Goal: Task Accomplishment & Management: Complete application form

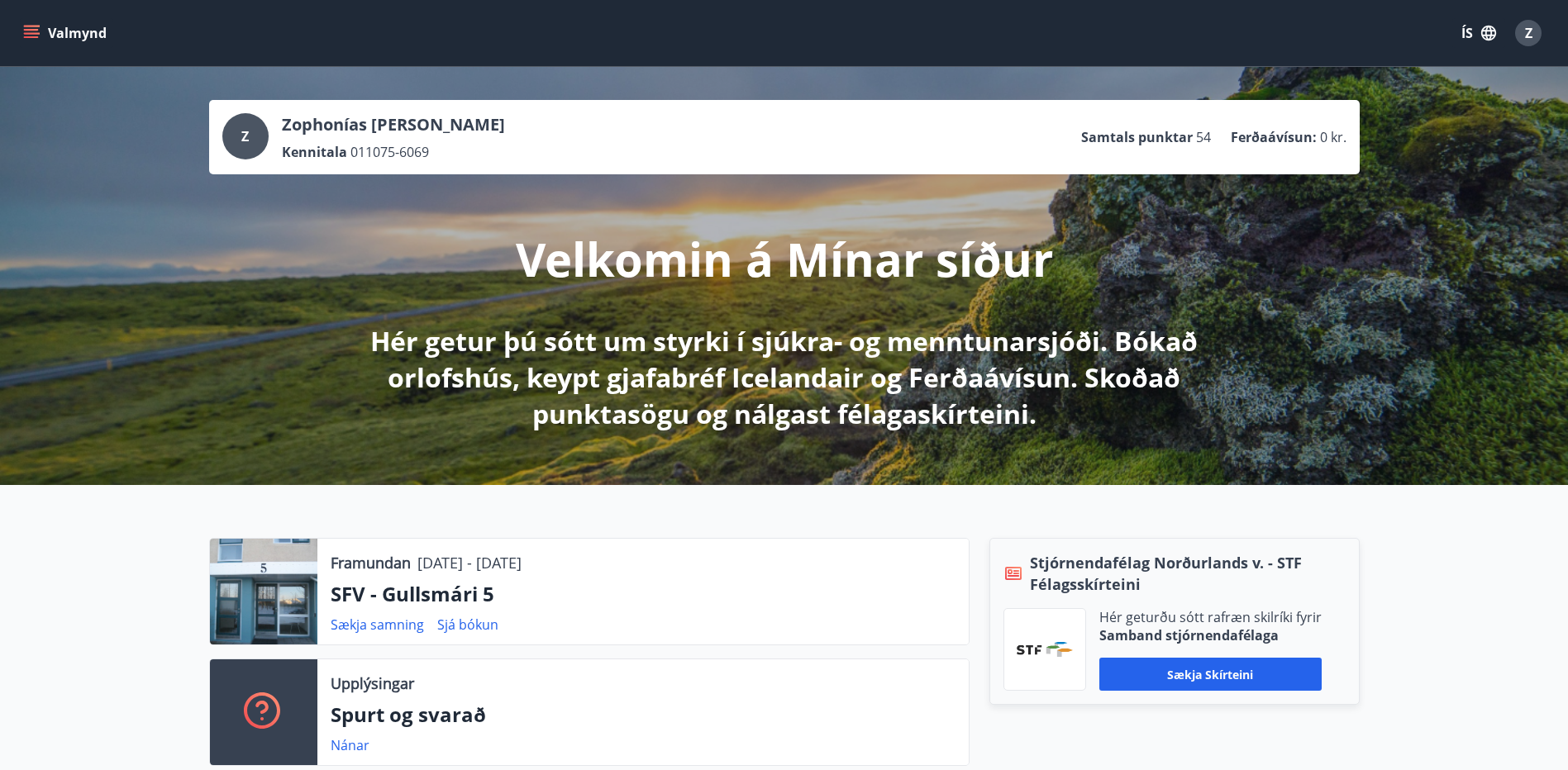
drag, startPoint x: 1321, startPoint y: 324, endPoint x: 1295, endPoint y: 327, distance: 26.2
click at [1295, 327] on div "Z Zophonías [PERSON_NAME] Kennitala 011075-6069 Samtals punktar 54 Ferðaávísun …" at bounding box center [784, 275] width 1568 height 418
click at [1296, 330] on div "Z Zophonías [PERSON_NAME] Kennitala 011075-6069 Samtals punktar 54 Ferðaávísun …" at bounding box center [784, 275] width 1568 height 418
click at [29, 31] on icon "menu" at bounding box center [31, 33] width 16 height 16
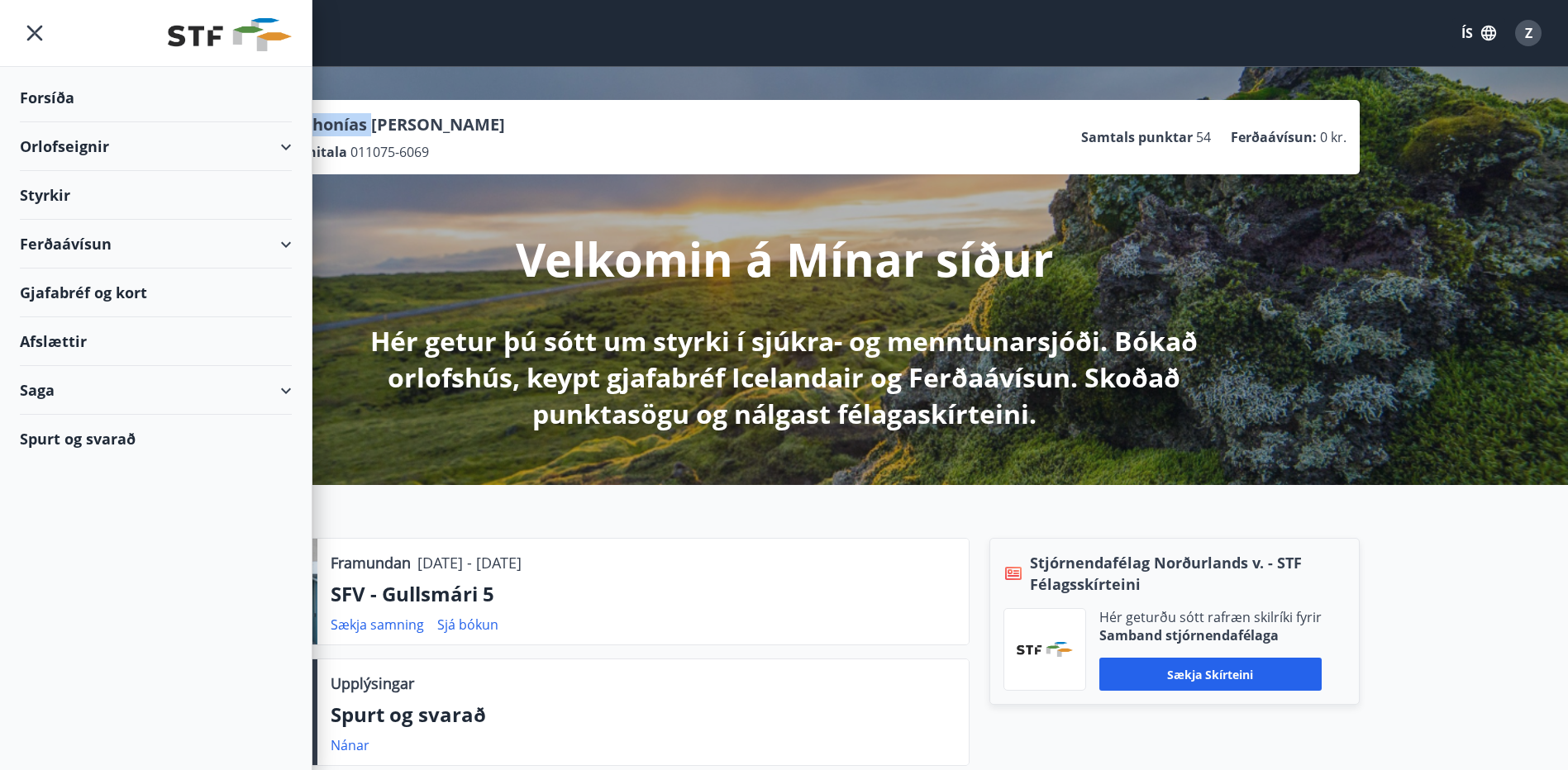
click at [46, 189] on div "Styrkir" at bounding box center [156, 196] width 272 height 48
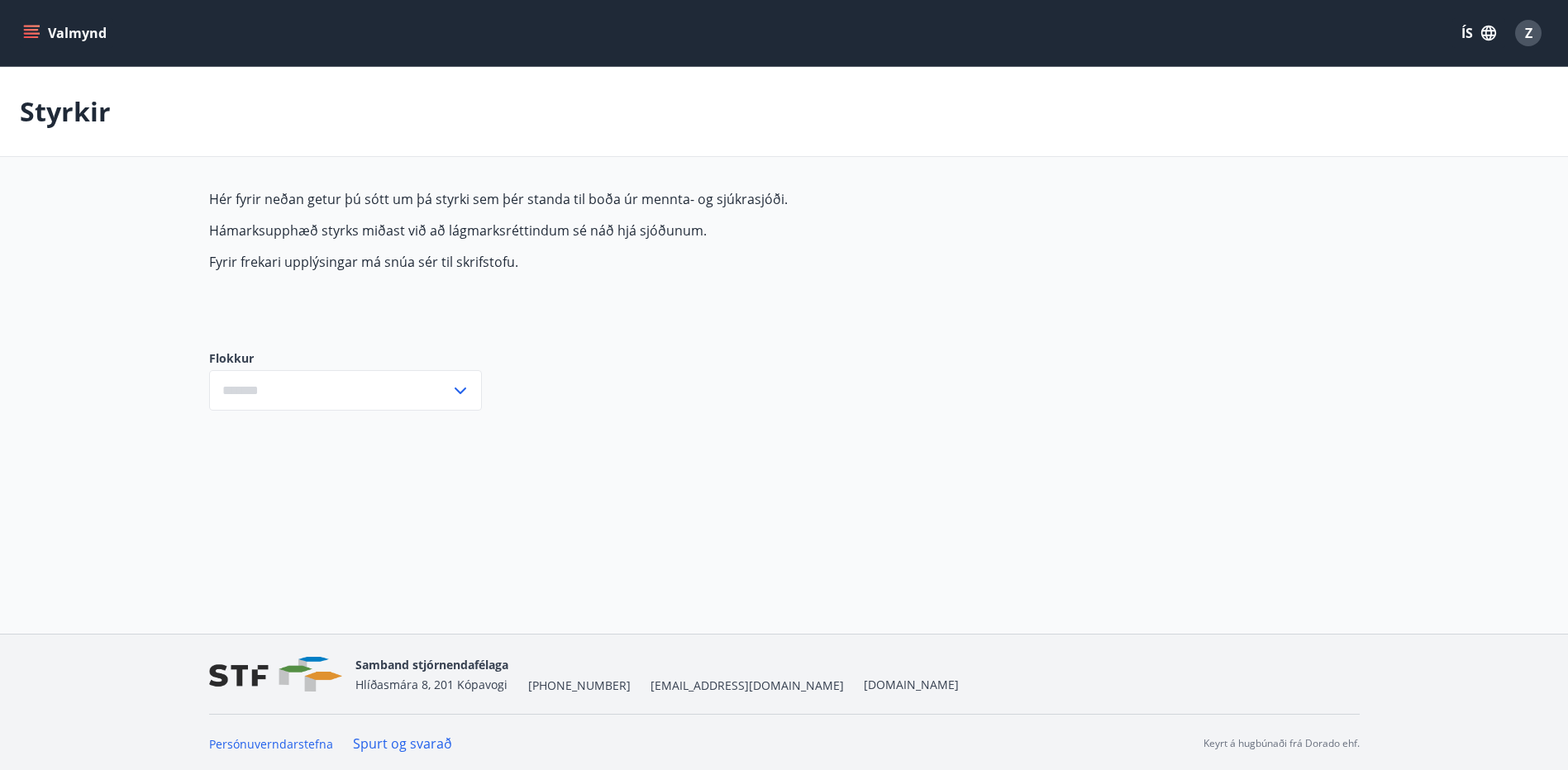
type input "***"
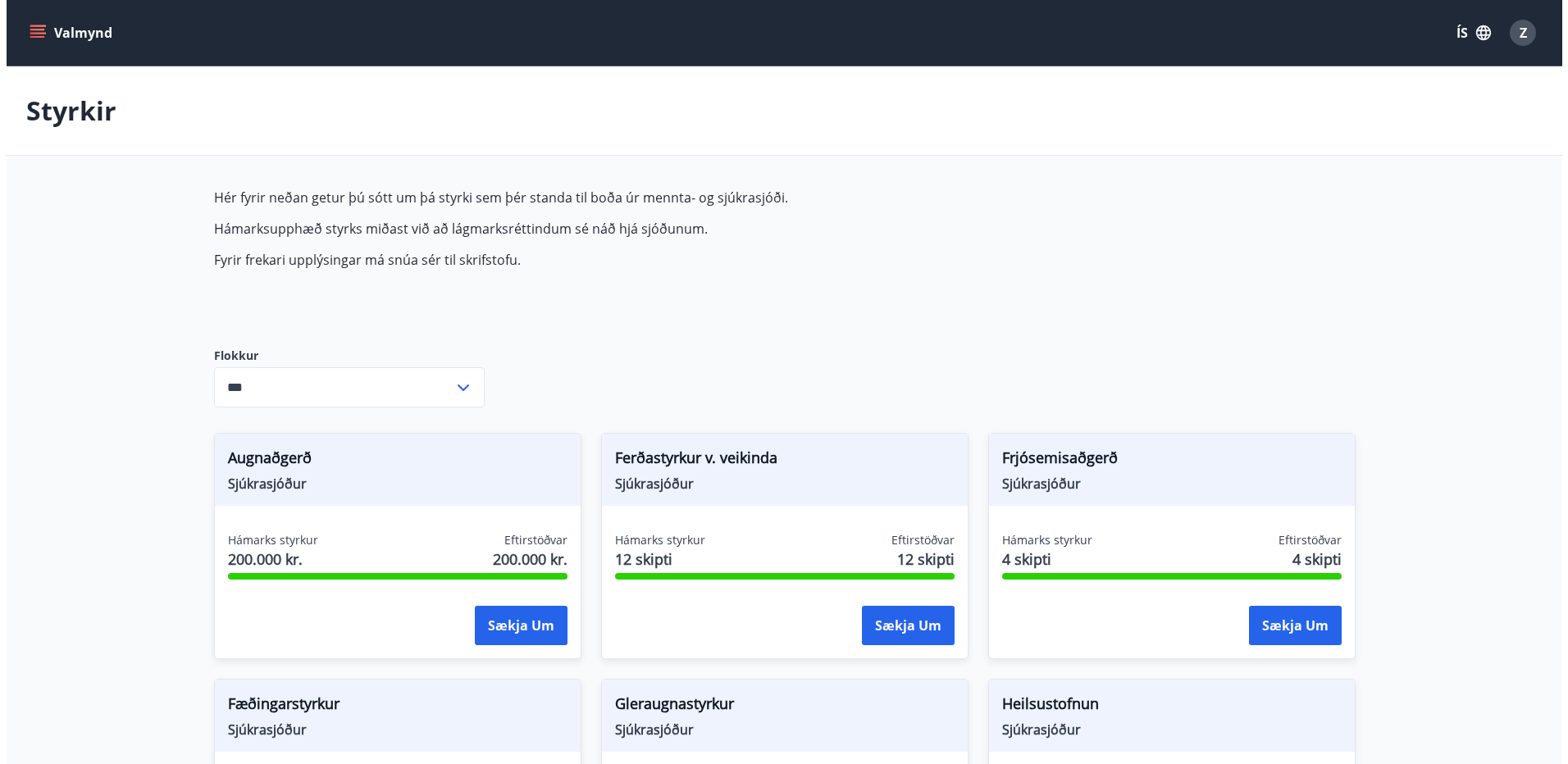
scroll to position [410, 0]
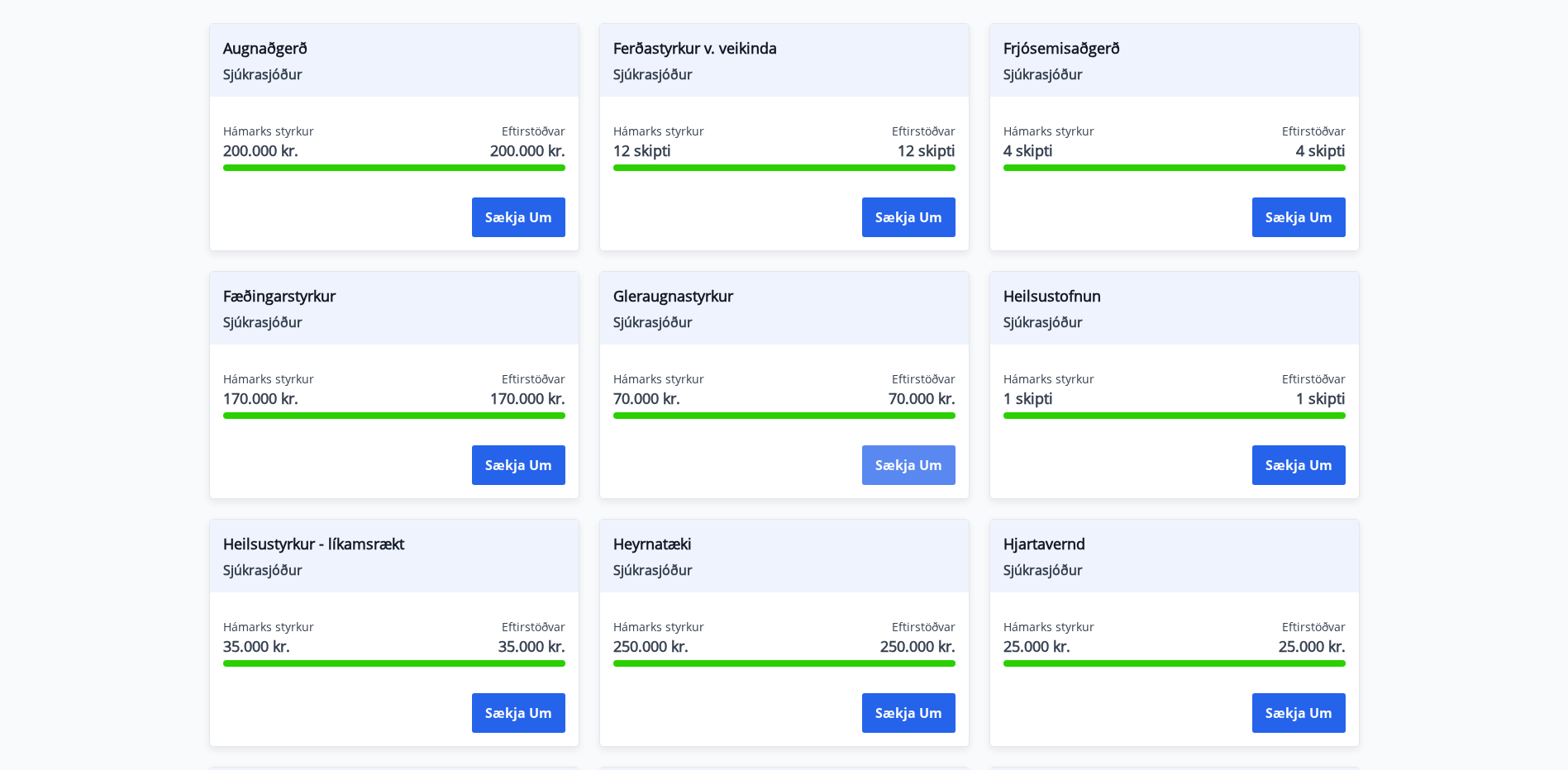
click at [934, 470] on button "Sækja um" at bounding box center [909, 465] width 93 height 40
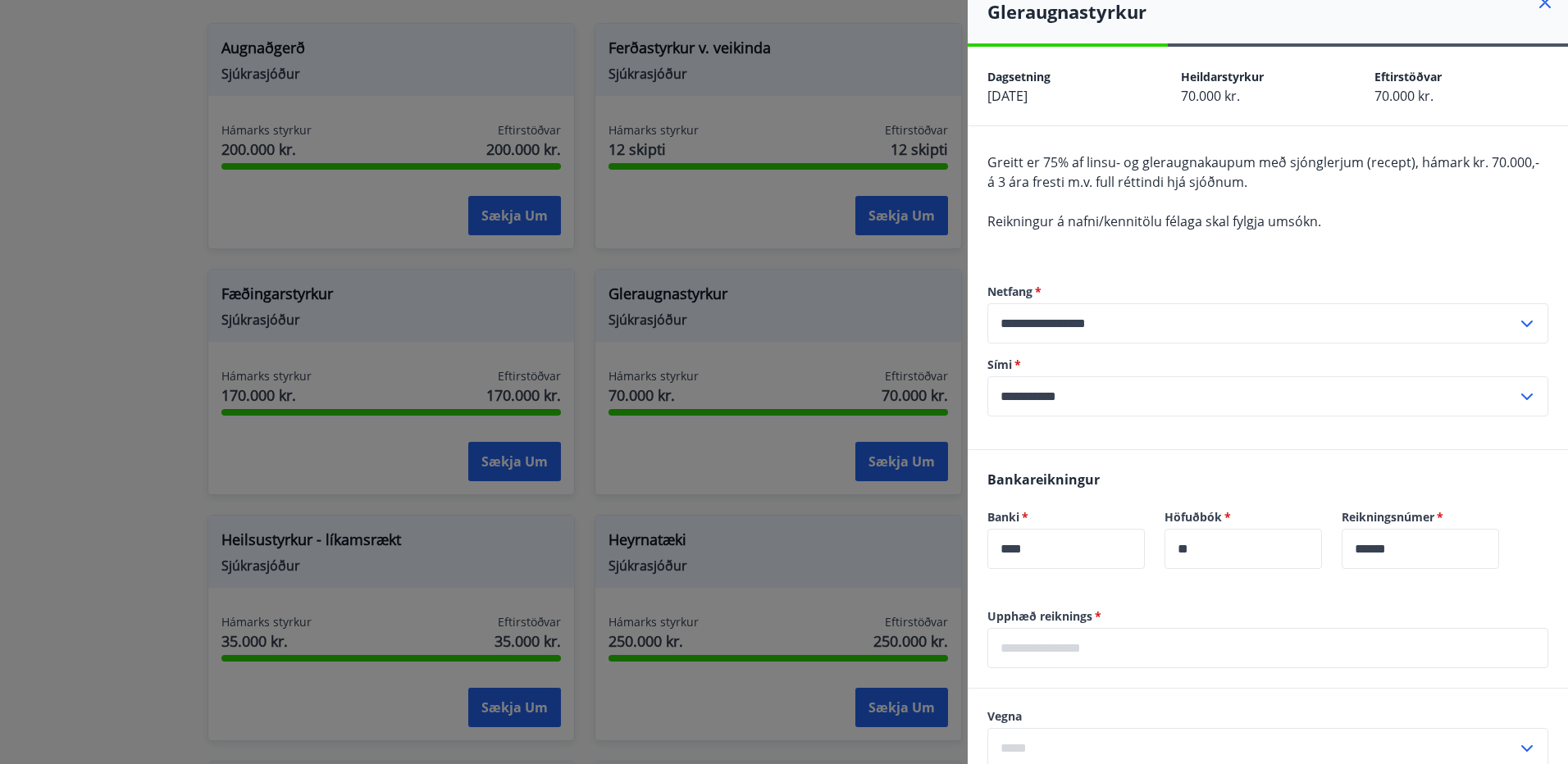
scroll to position [82, 0]
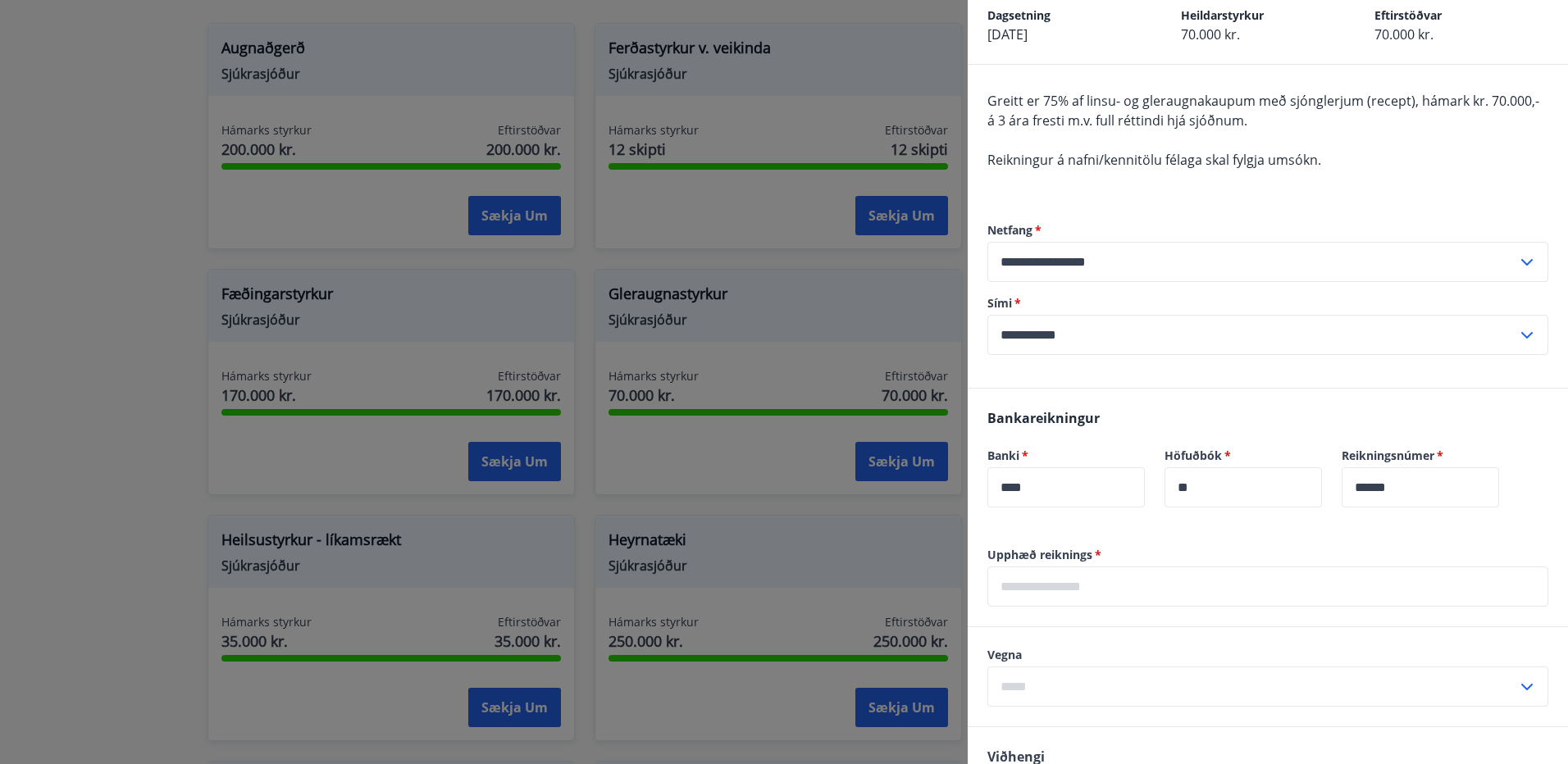
click at [1164, 588] on input "text" at bounding box center [1267, 586] width 561 height 40
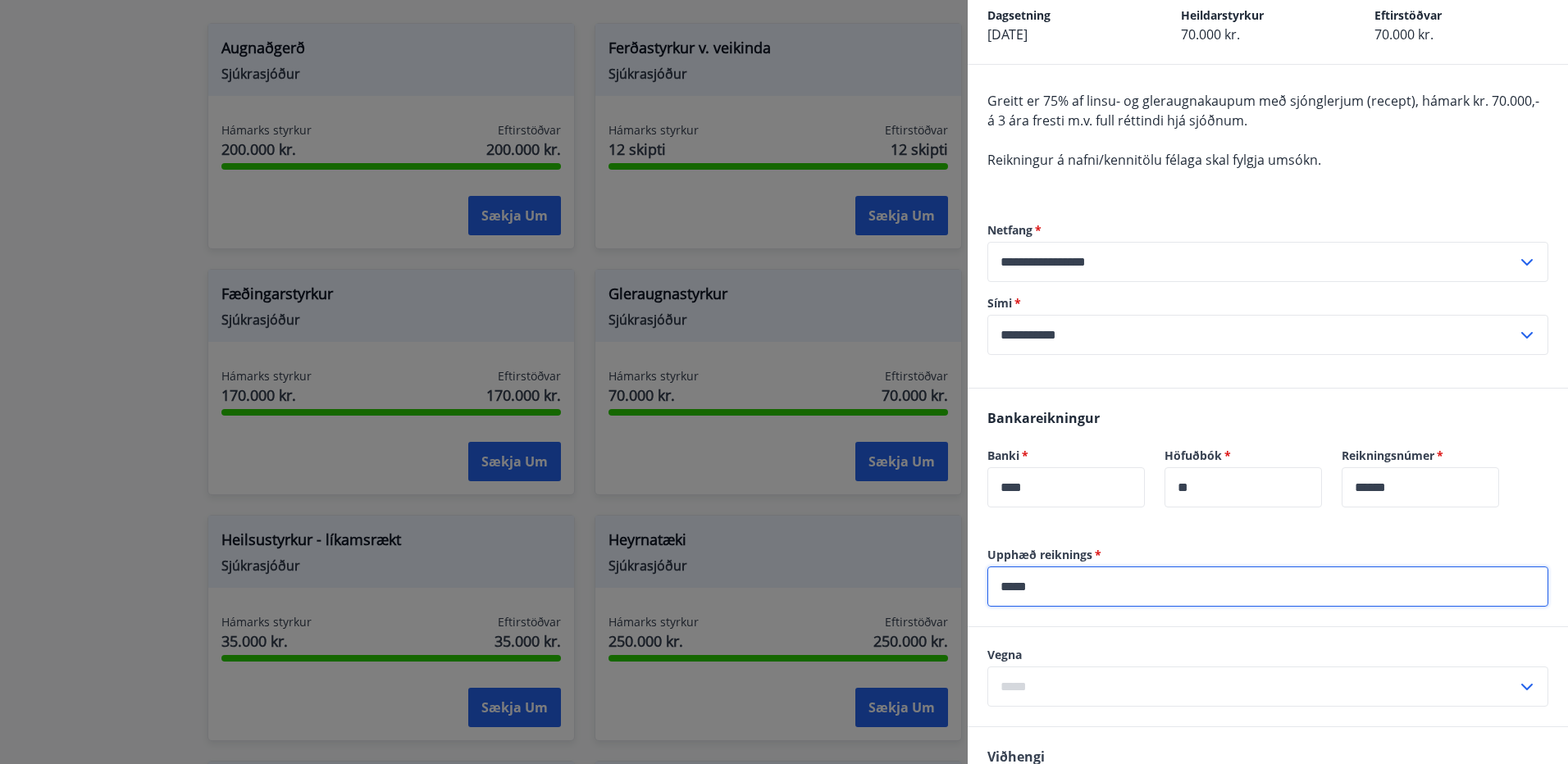
type input "*****"
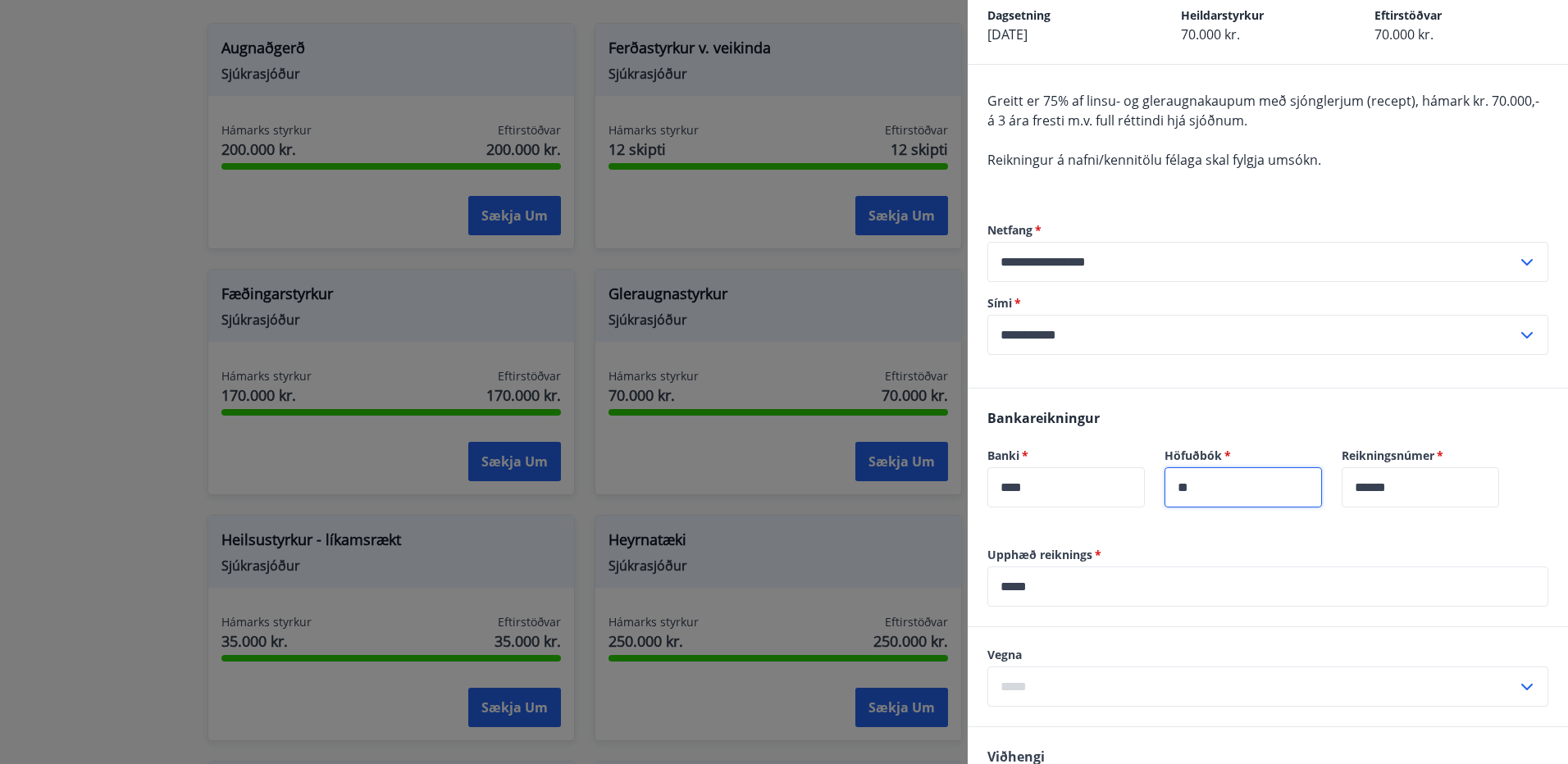
drag, startPoint x: 1219, startPoint y: 494, endPoint x: 1211, endPoint y: 502, distance: 11.3
click at [1216, 494] on input "**" at bounding box center [1243, 488] width 157 height 40
click at [1184, 559] on label "Upphæð reiknings   *" at bounding box center [1267, 555] width 561 height 16
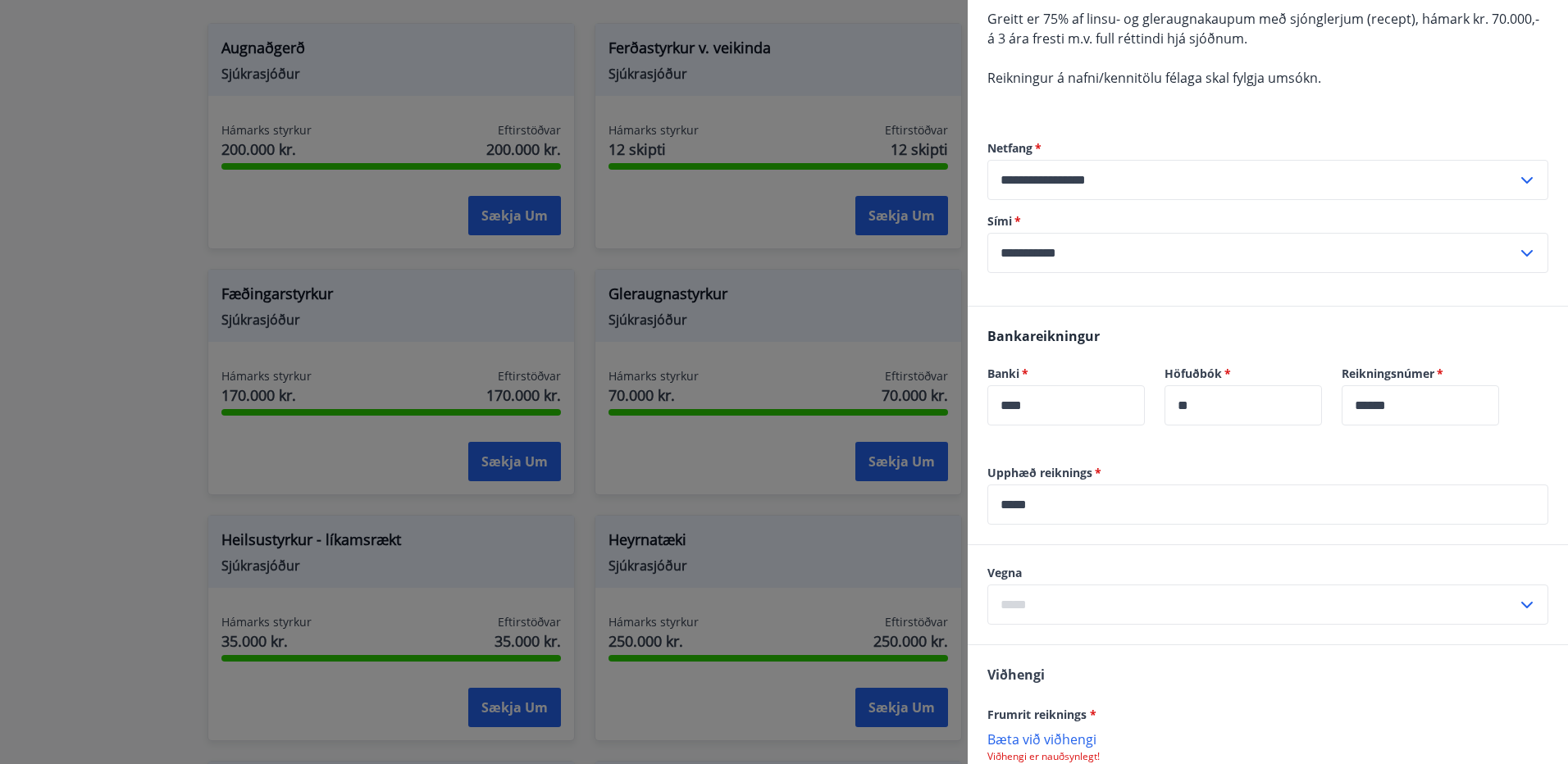
click at [1055, 613] on input "text" at bounding box center [1252, 604] width 530 height 40
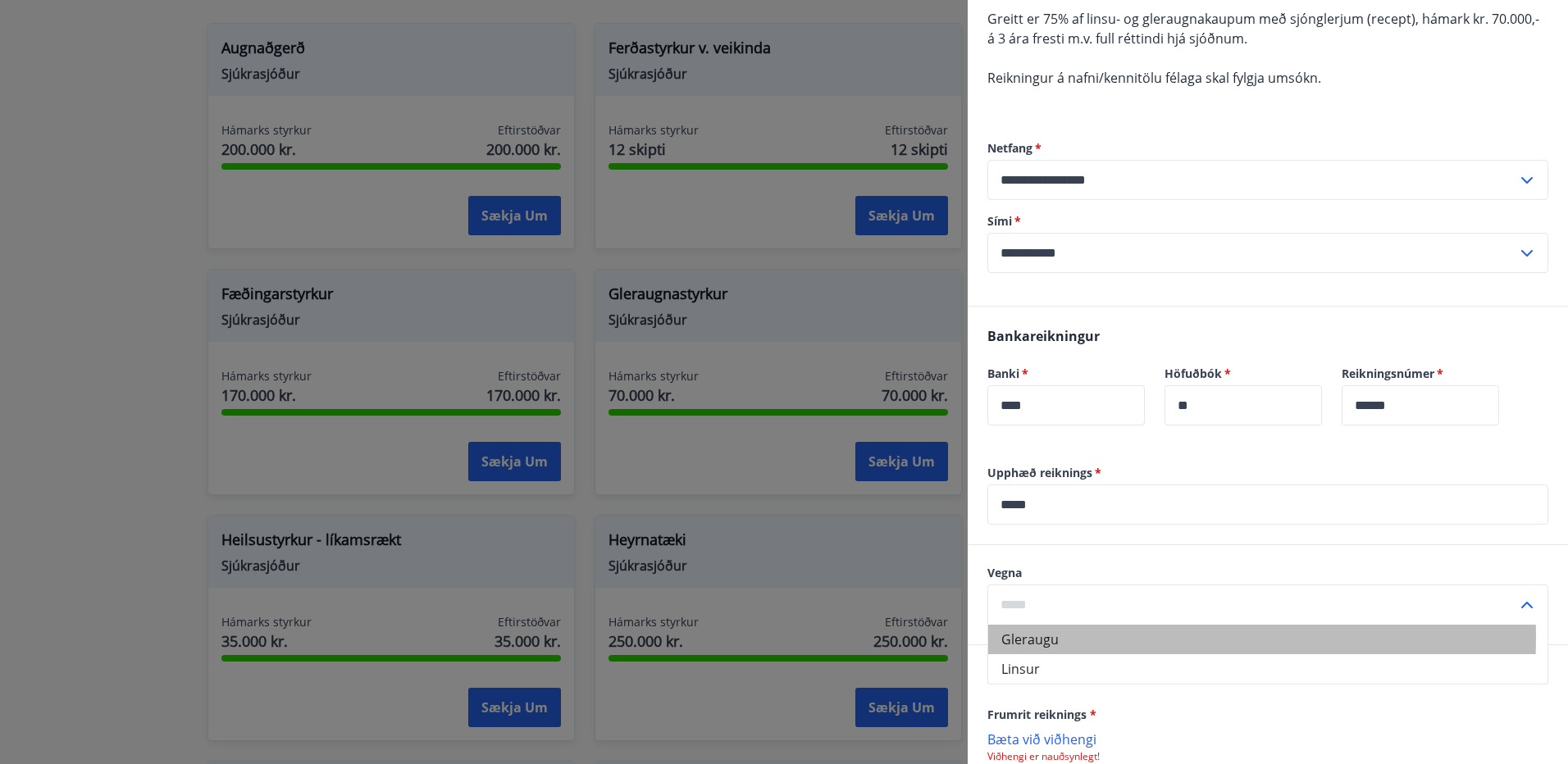
click at [1076, 637] on li "Gleraugu" at bounding box center [1267, 640] width 559 height 29
type input "********"
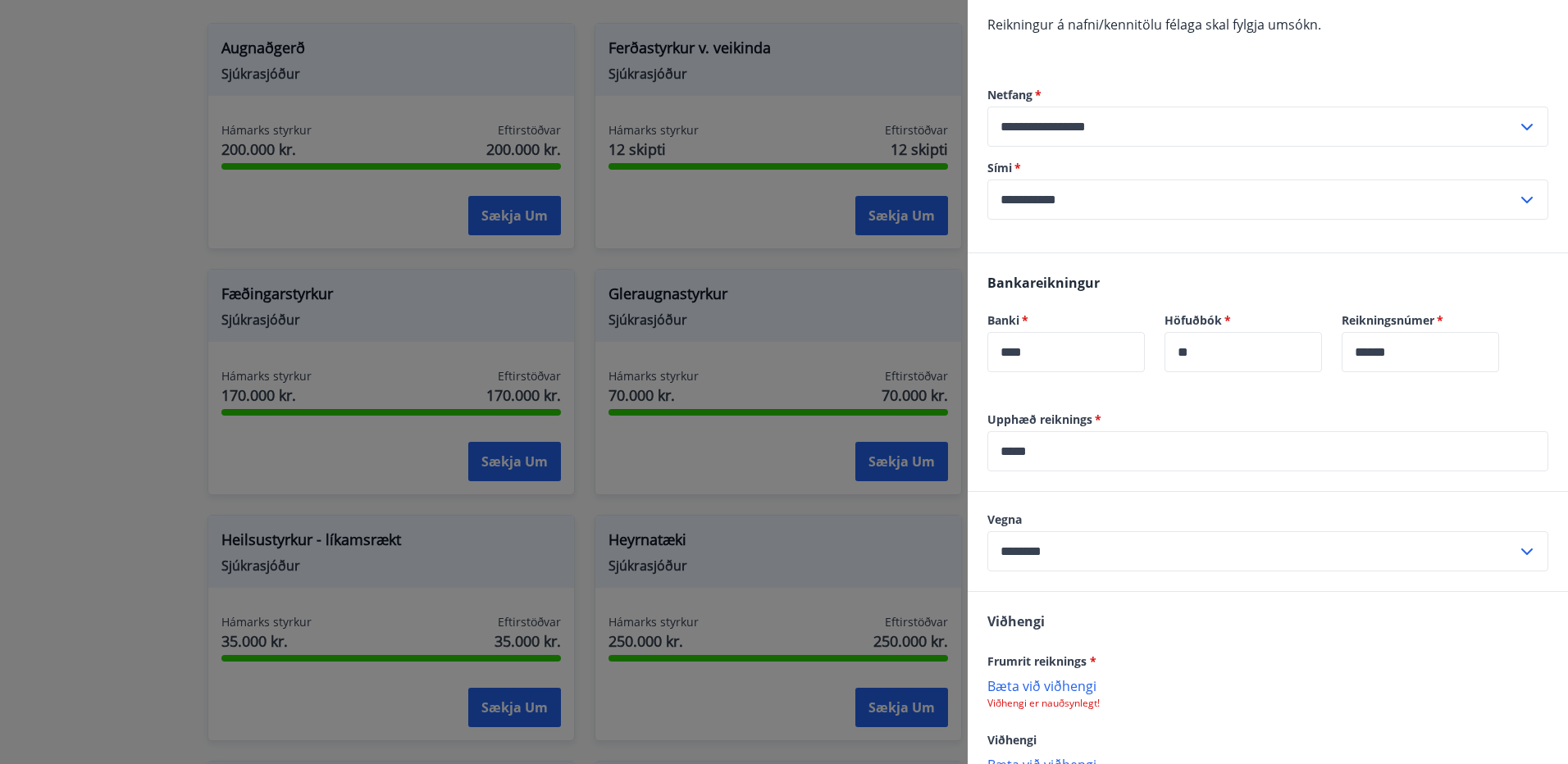
scroll to position [246, 0]
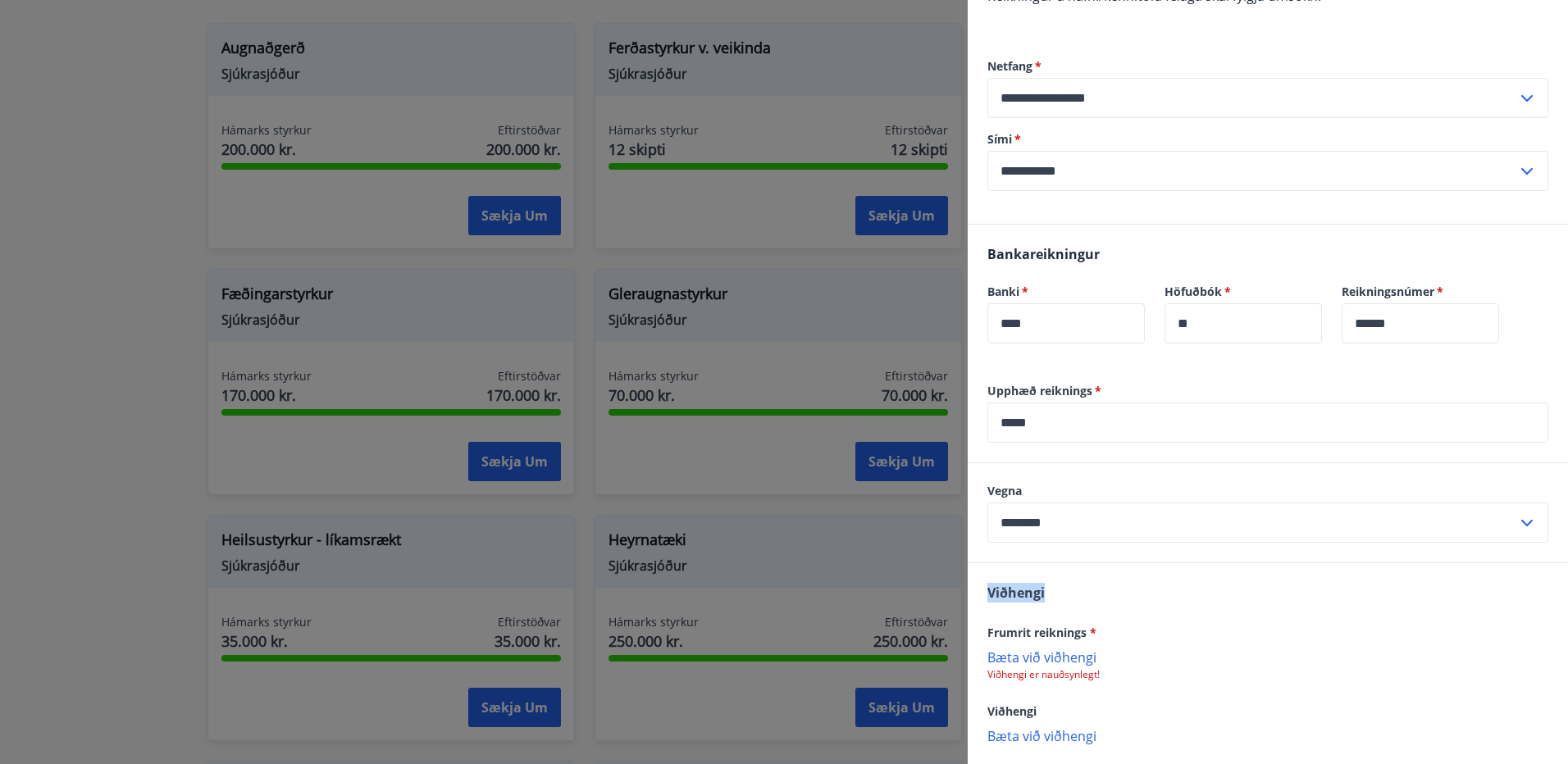
drag, startPoint x: 1401, startPoint y: 543, endPoint x: 1384, endPoint y: 618, distance: 76.9
click at [1384, 612] on div "Upphæð reiknings   * ***** ​ Vegna ******** ​ Viðhengi Frumrit reiknings * [PER…" at bounding box center [1267, 614] width 600 height 463
click at [1384, 620] on div "[PERSON_NAME] reiknings * [PERSON_NAME] við viðhengi Viðhengi er nauðsynlegt! V…" at bounding box center [1267, 663] width 600 height 200
drag, startPoint x: 1384, startPoint y: 620, endPoint x: 1371, endPoint y: 619, distance: 13.0
click at [1382, 619] on div "[PERSON_NAME] reiknings * [PERSON_NAME] við viðhengi Viðhengi er nauðsynlegt! V…" at bounding box center [1267, 663] width 600 height 200
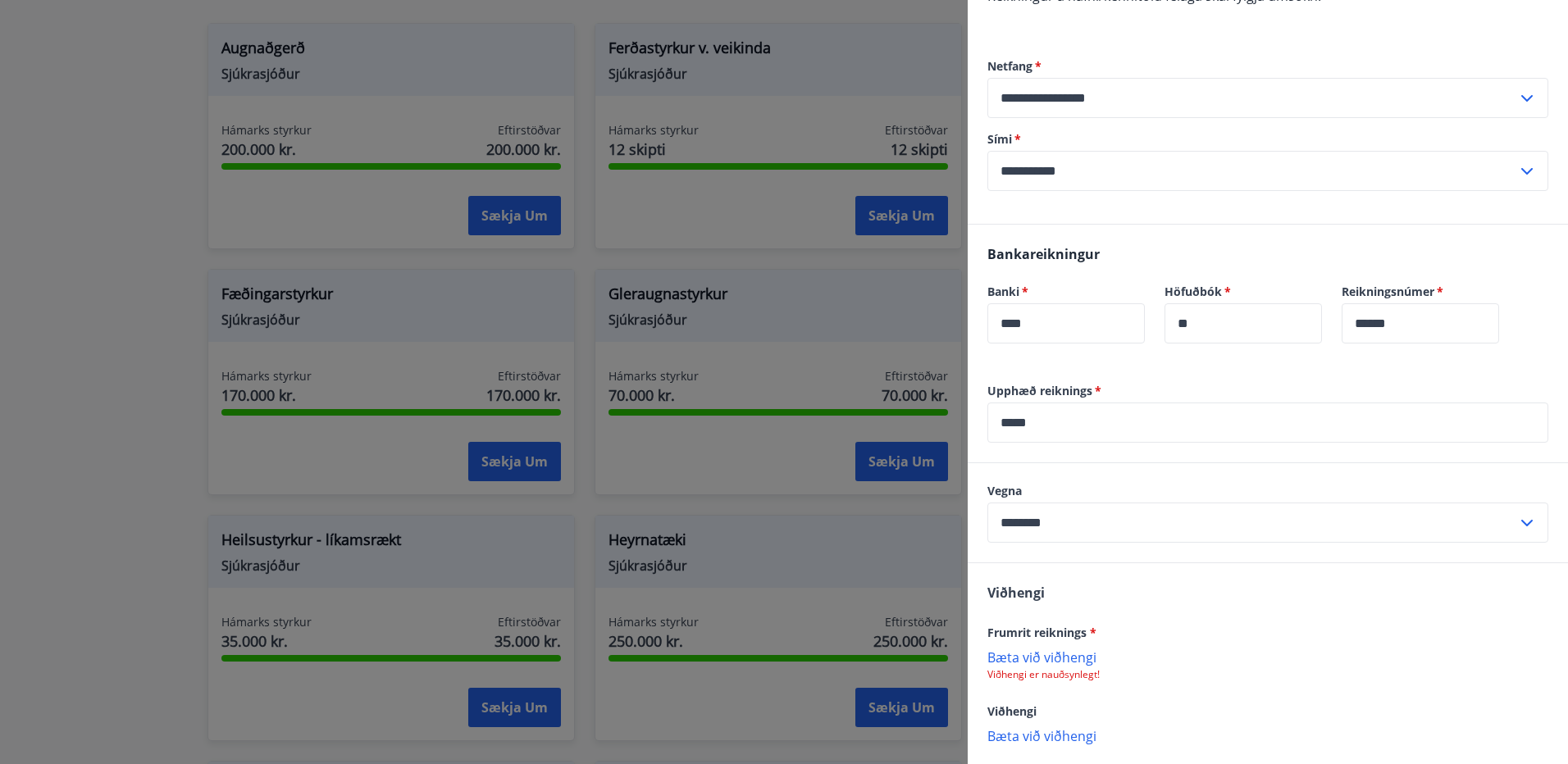
click at [1515, 508] on div "******** ​" at bounding box center [1267, 523] width 561 height 40
click at [1516, 511] on div "******** ​" at bounding box center [1267, 523] width 561 height 40
click at [1377, 603] on div "[PERSON_NAME] reiknings * [PERSON_NAME] við viðhengi Viðhengi er nauðsynlegt! V…" at bounding box center [1267, 663] width 600 height 200
click at [1377, 602] on div "[PERSON_NAME] reiknings * [PERSON_NAME] við viðhengi Viðhengi er nauðsynlegt! V…" at bounding box center [1267, 663] width 600 height 200
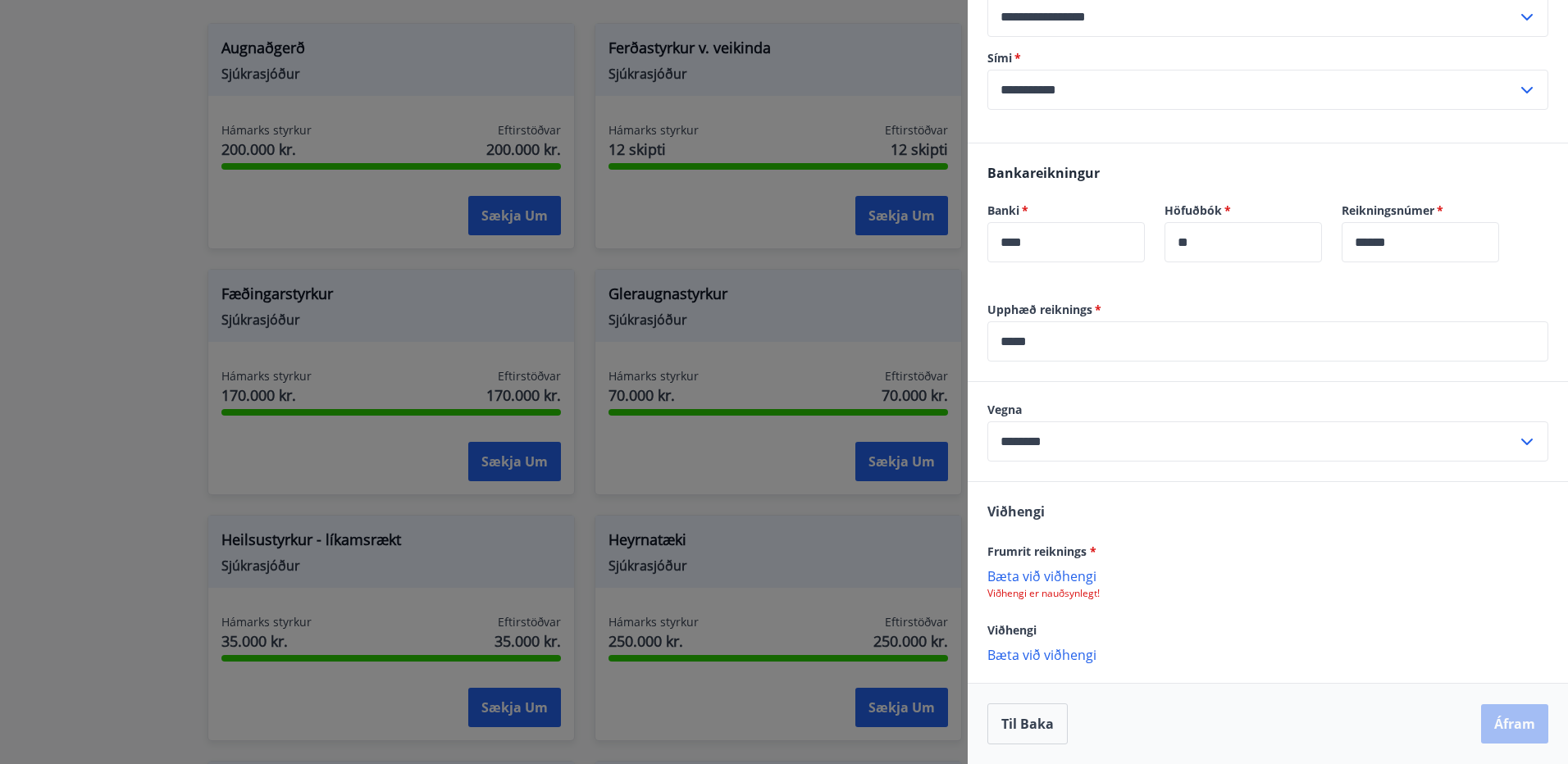
click at [1367, 589] on p "Viðhengi er nauðsynlegt!" at bounding box center [1267, 593] width 561 height 13
click at [1061, 572] on p "Bæta við viðhengi" at bounding box center [1267, 575] width 561 height 16
click at [1502, 729] on button "Áfram" at bounding box center [1515, 725] width 67 height 39
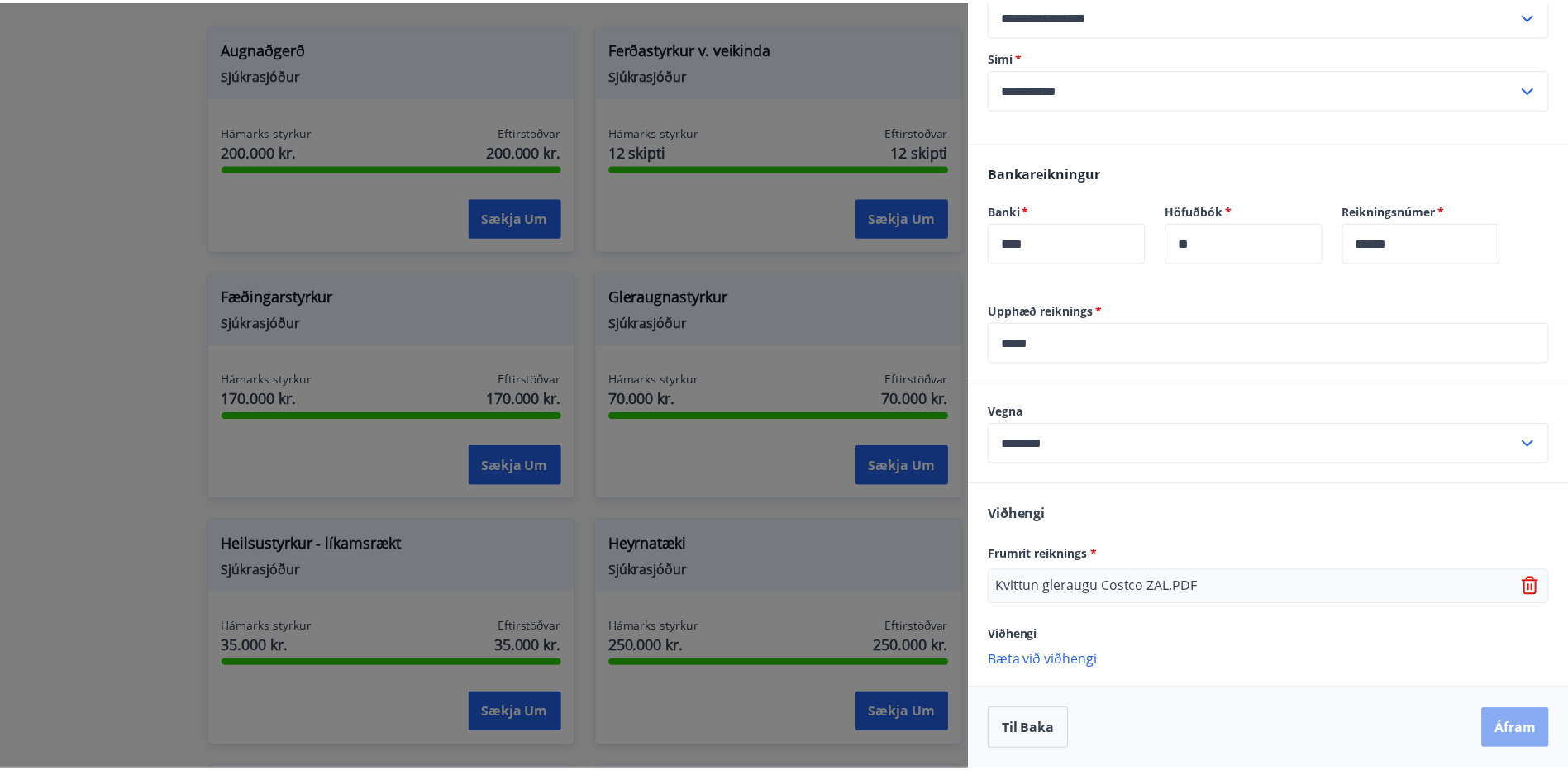
scroll to position [0, 0]
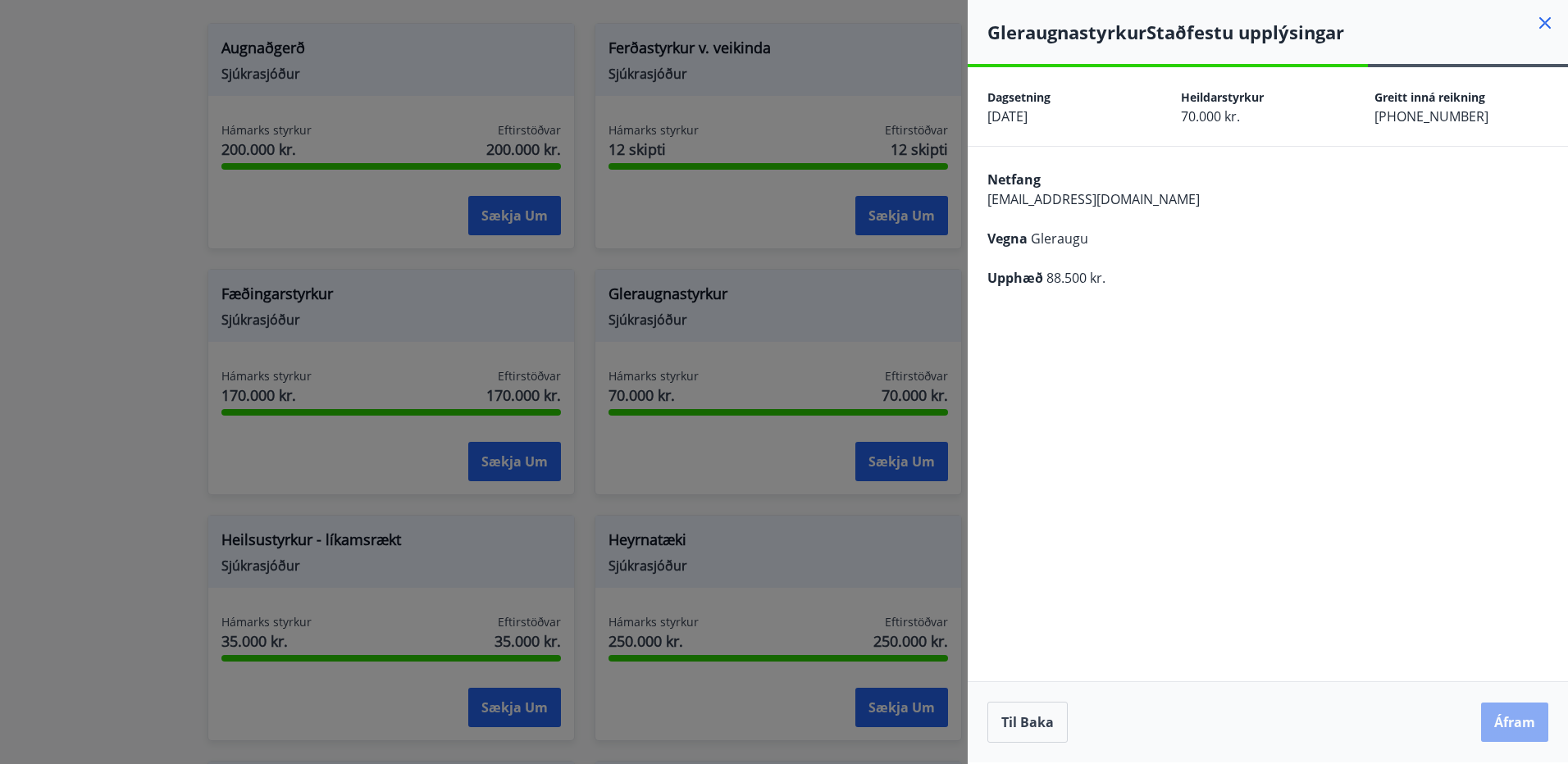
click at [1540, 717] on button "Áfram" at bounding box center [1515, 723] width 67 height 39
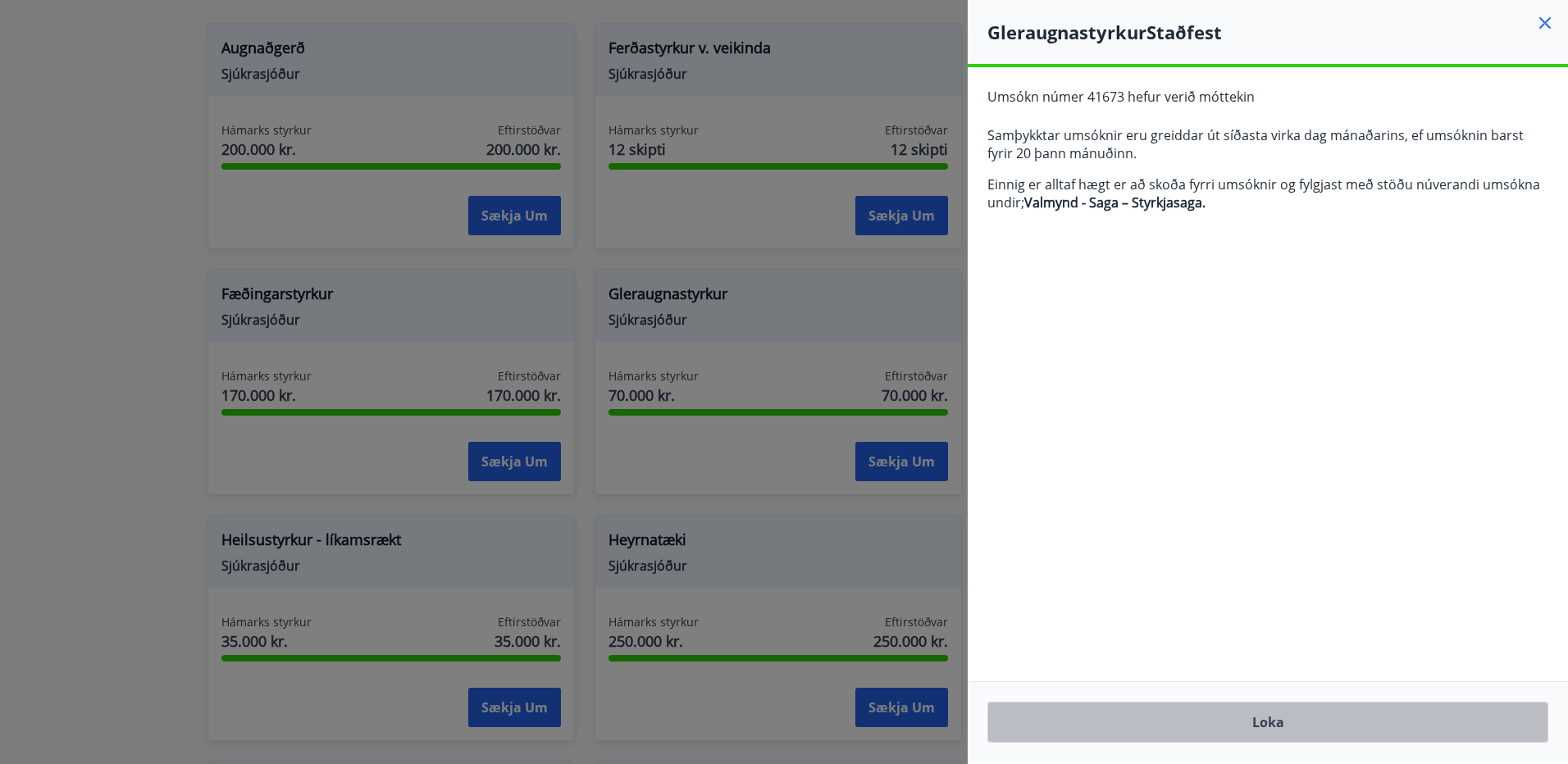
click at [1273, 718] on button "Loka" at bounding box center [1267, 723] width 561 height 41
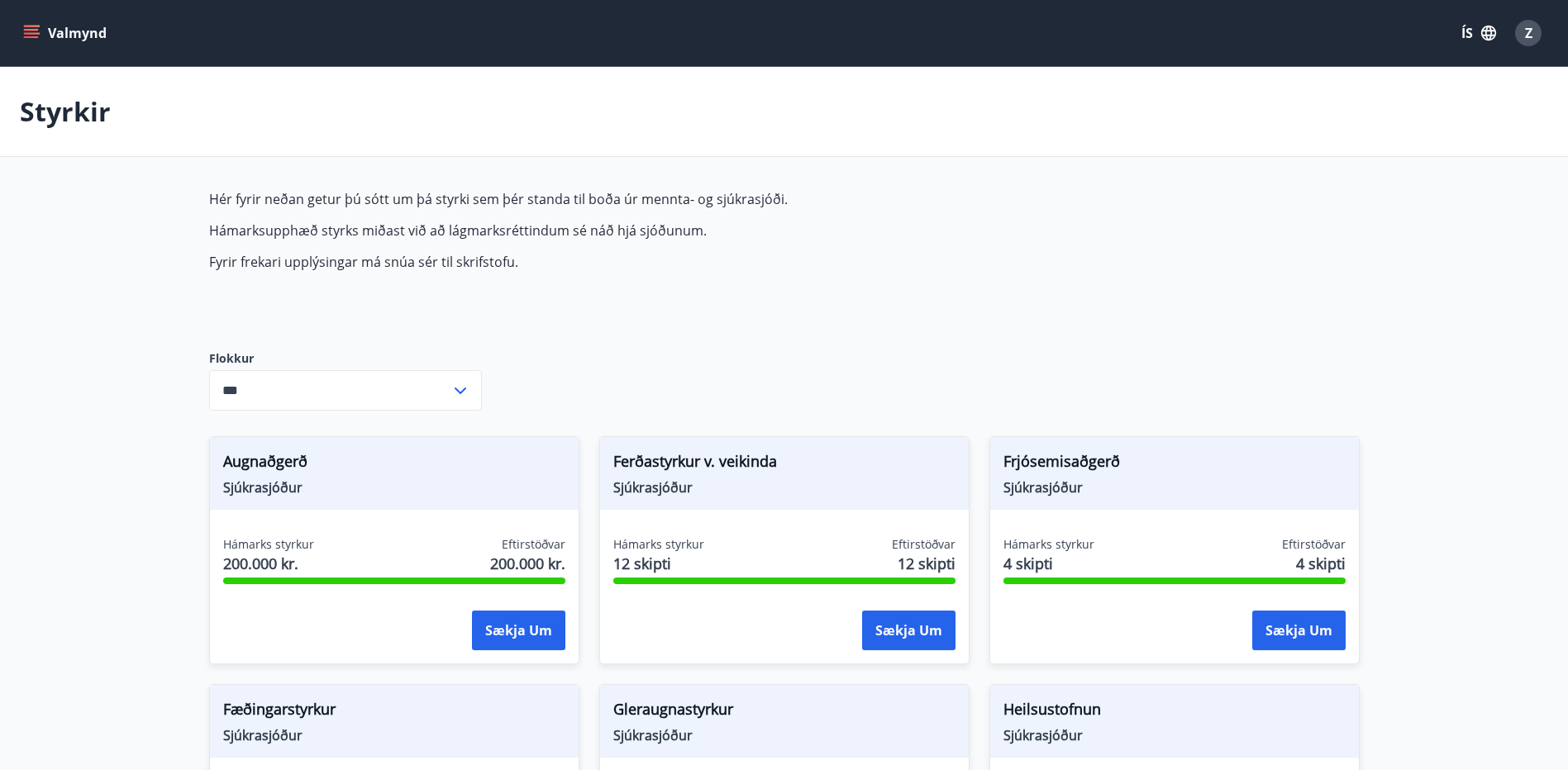
click at [22, 26] on button "Valmynd" at bounding box center [67, 33] width 93 height 29
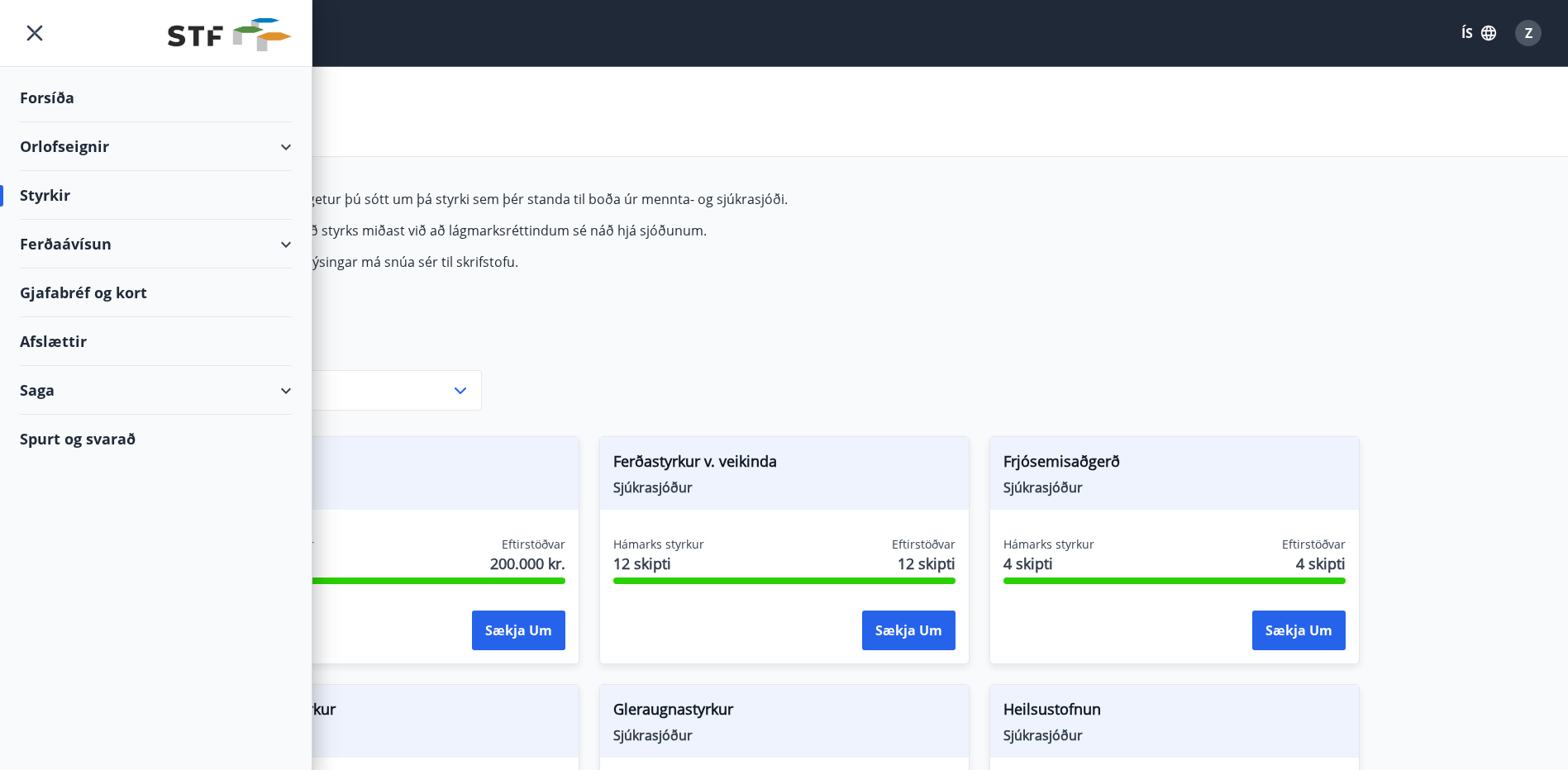
click at [283, 148] on div "Orlofseignir" at bounding box center [156, 146] width 272 height 48
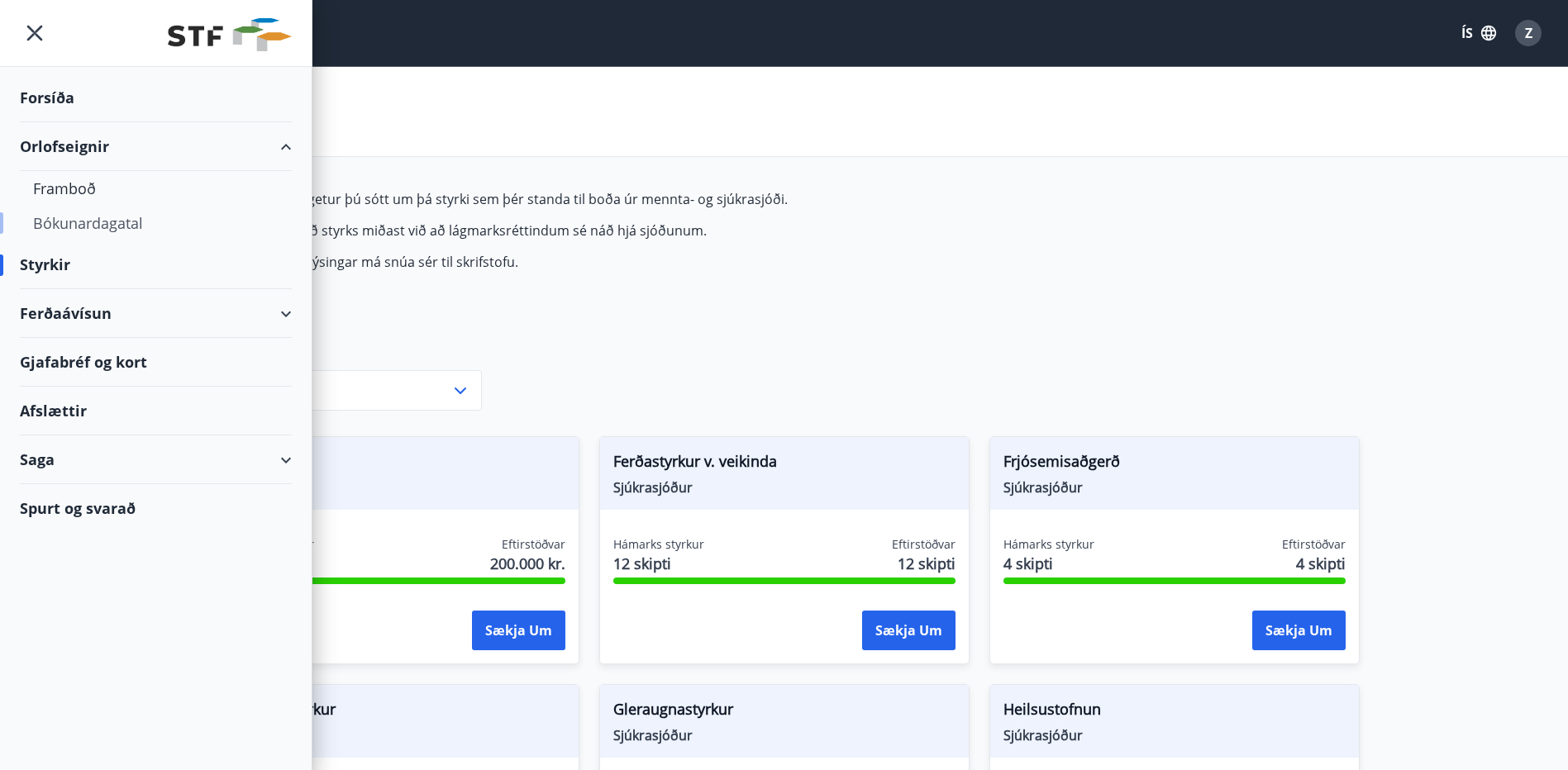
click at [85, 226] on div "Bókunardagatal" at bounding box center [156, 223] width 246 height 35
